Goal: Task Accomplishment & Management: Manage account settings

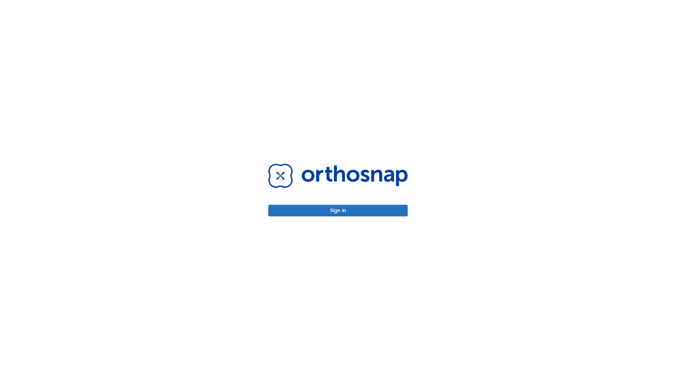
click at [338, 211] on button "Sign in" at bounding box center [338, 211] width 140 height 12
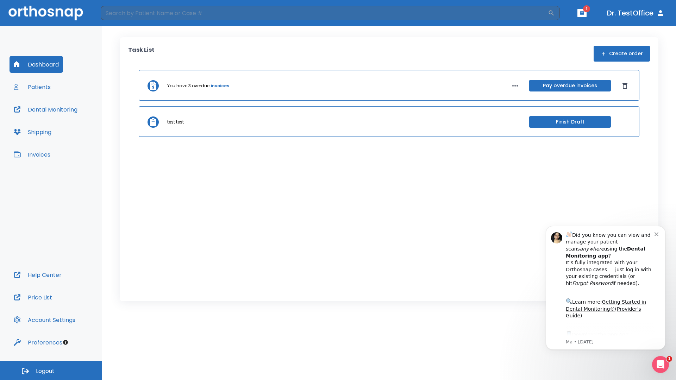
click at [51, 371] on span "Logout" at bounding box center [45, 372] width 19 height 8
